Goal: Task Accomplishment & Management: Use online tool/utility

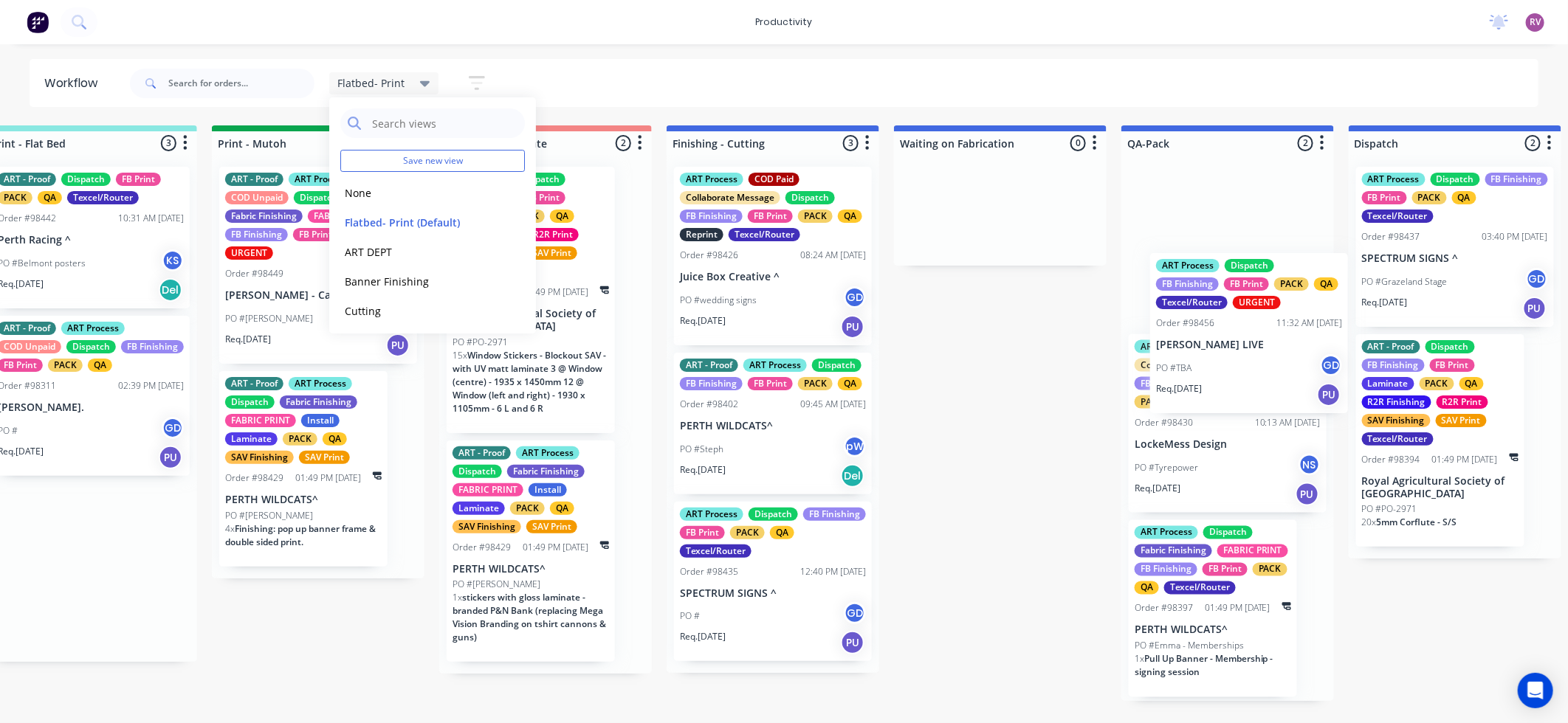
scroll to position [0, 513]
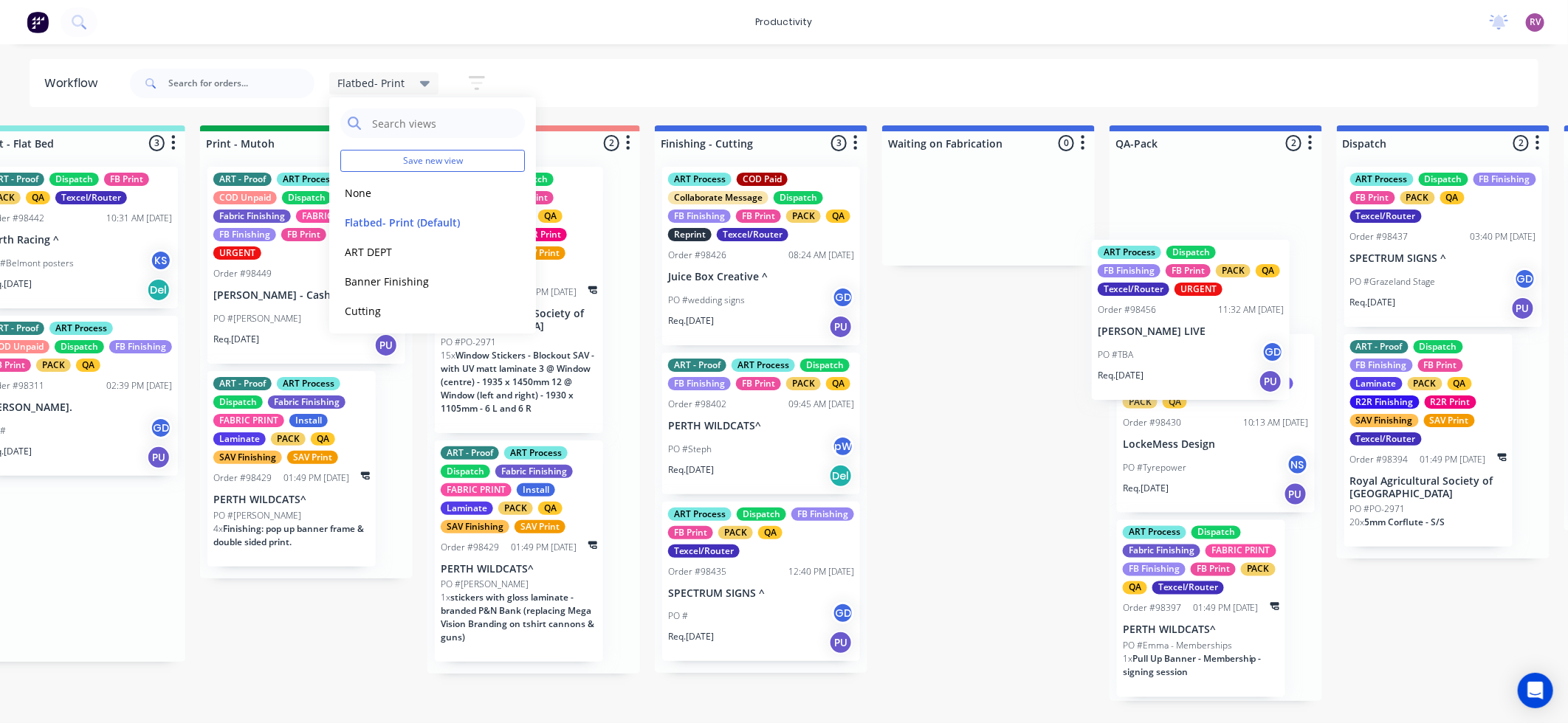
drag, startPoint x: 584, startPoint y: 279, endPoint x: 1188, endPoint y: 352, distance: 608.4
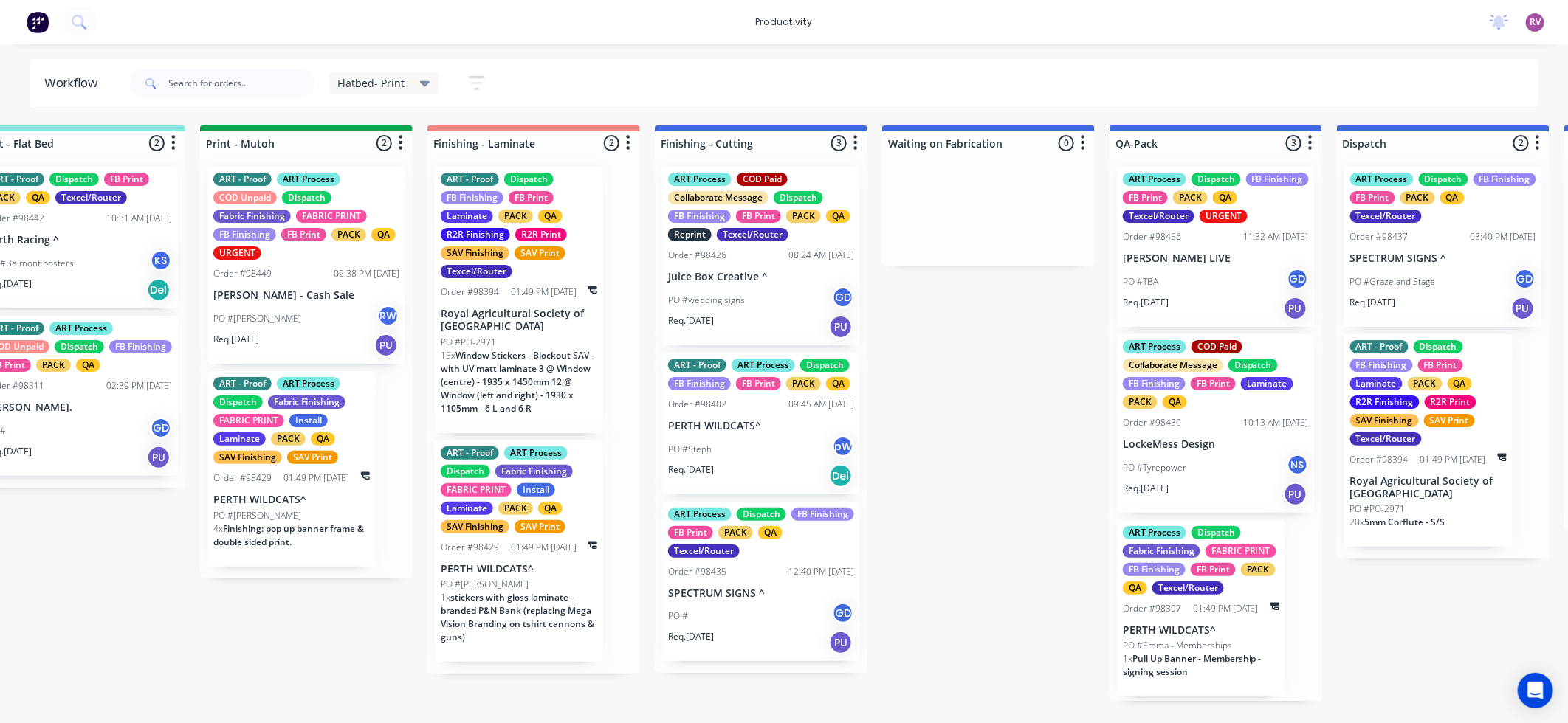
click at [1203, 304] on div "Req. [DATE] PU" at bounding box center [1215, 309] width 186 height 25
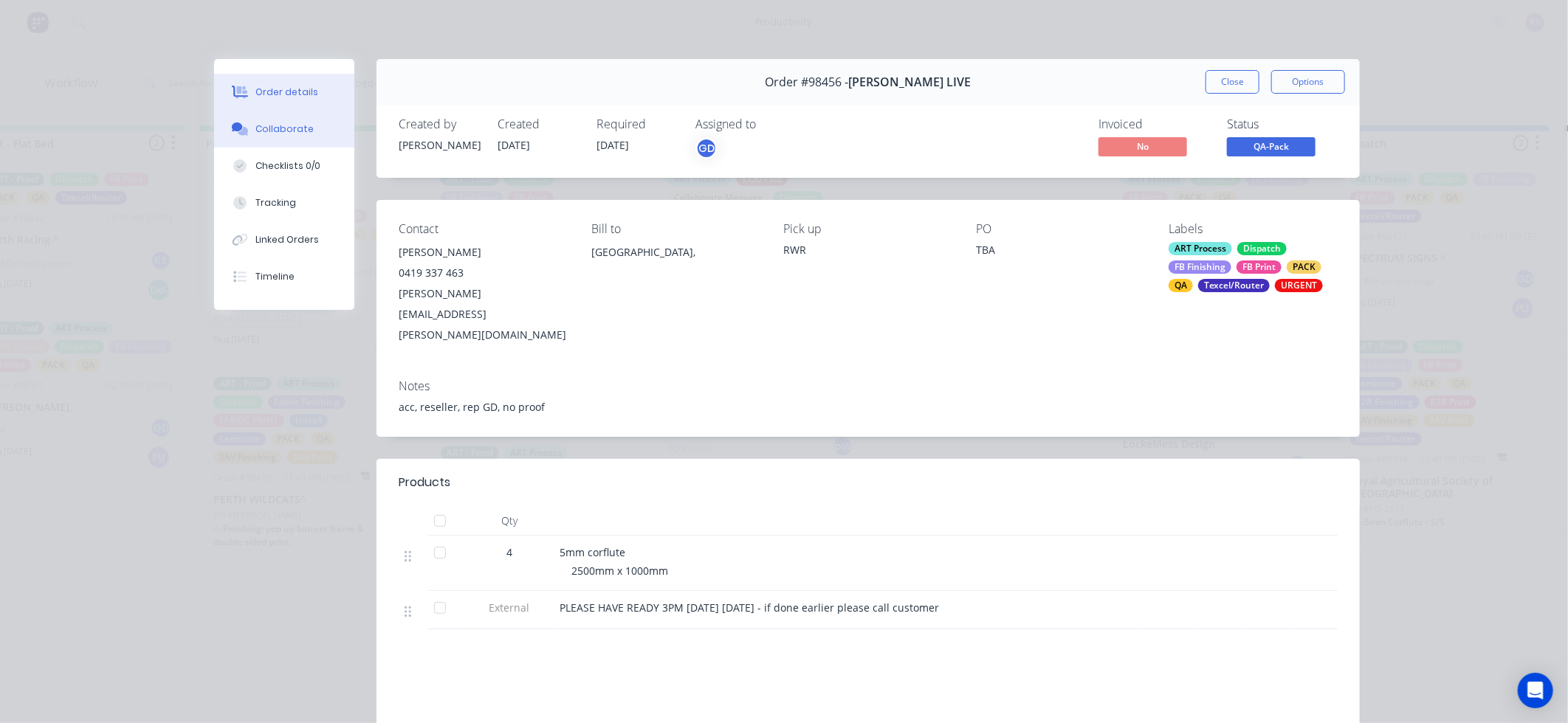
click at [288, 130] on div "Collaborate" at bounding box center [284, 129] width 58 height 13
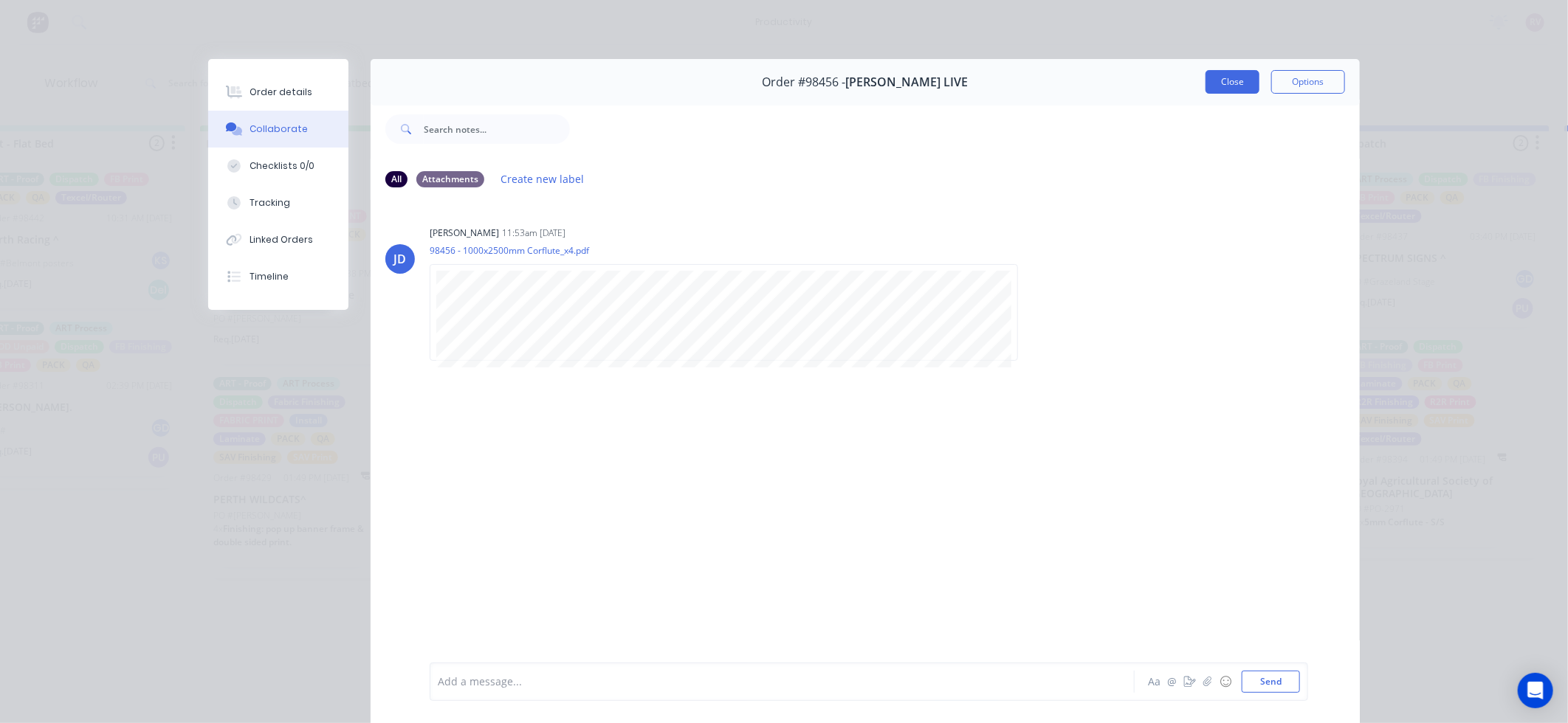
click at [1222, 84] on button "Close" at bounding box center [1232, 82] width 54 height 24
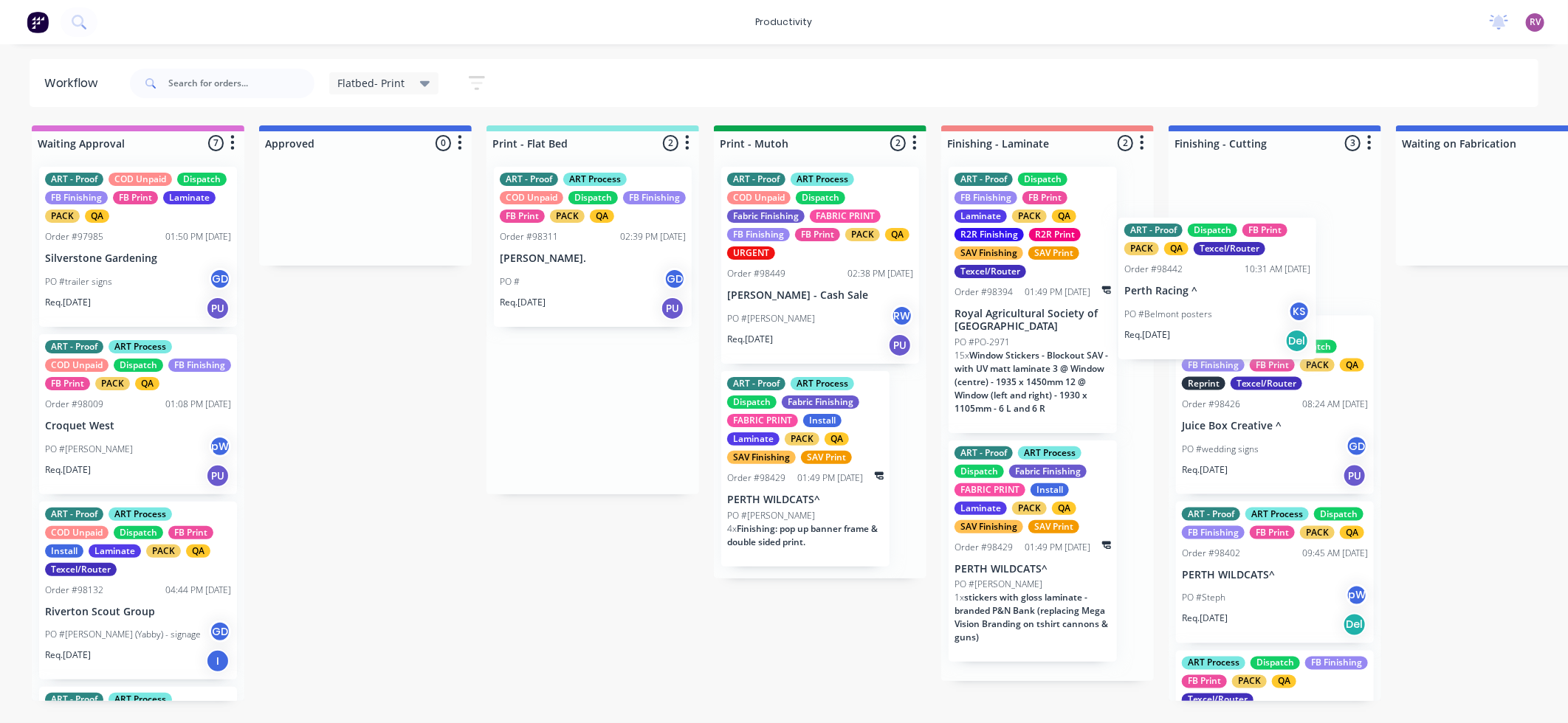
drag, startPoint x: 600, startPoint y: 272, endPoint x: 1233, endPoint y: 328, distance: 635.5
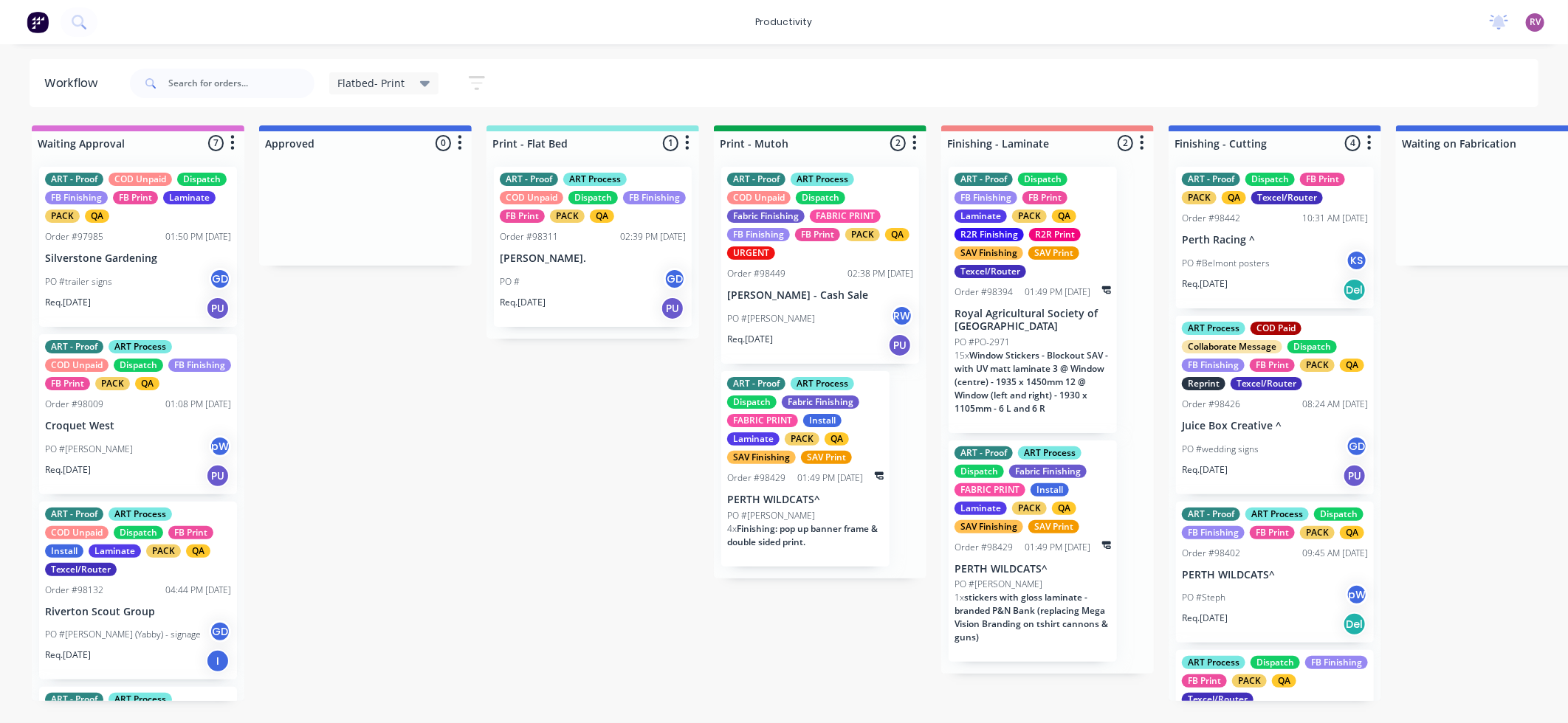
click at [604, 303] on div "Req. 08/09/25 PU" at bounding box center [593, 309] width 186 height 25
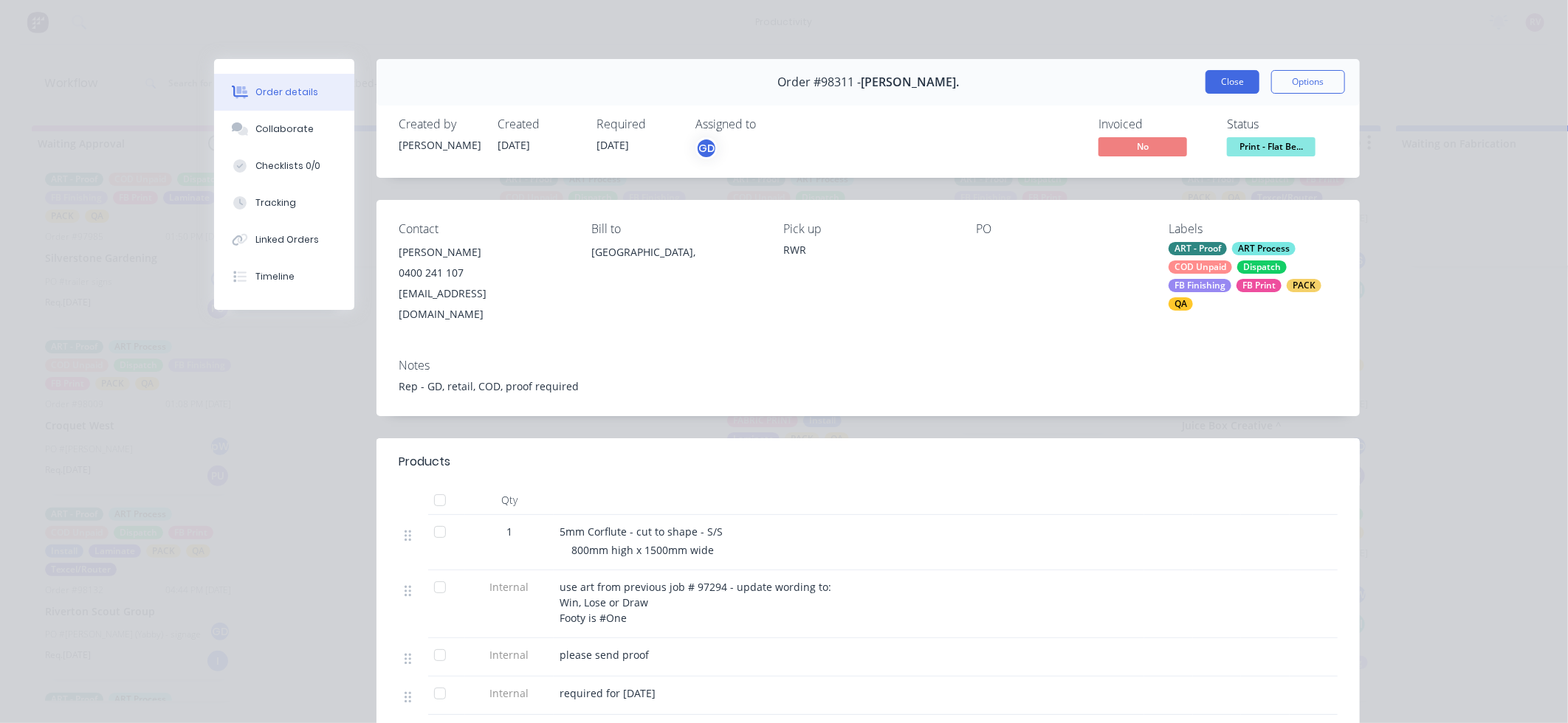
click at [1243, 80] on button "Close" at bounding box center [1232, 82] width 54 height 24
